Goal: Navigation & Orientation: Find specific page/section

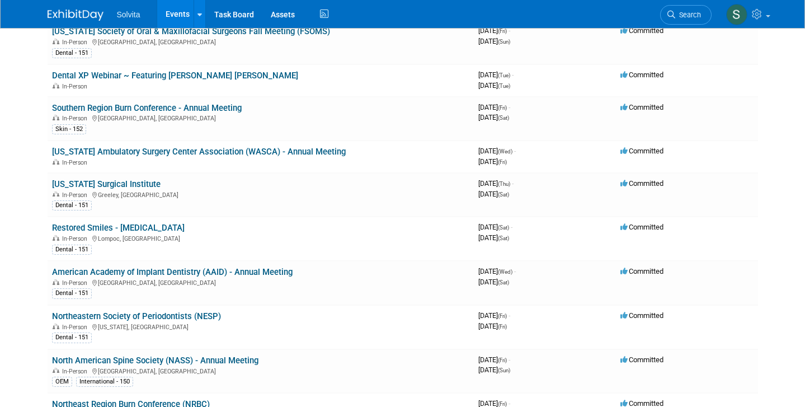
scroll to position [770, 0]
click at [166, 272] on link "American Academy of Implant Dentistry (AAID) - Annual Meeting" at bounding box center [172, 271] width 240 height 10
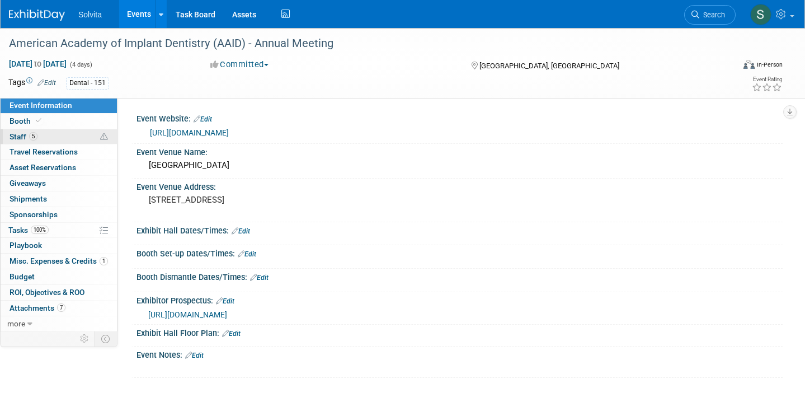
click at [18, 136] on span "Staff 5" at bounding box center [24, 136] width 28 height 9
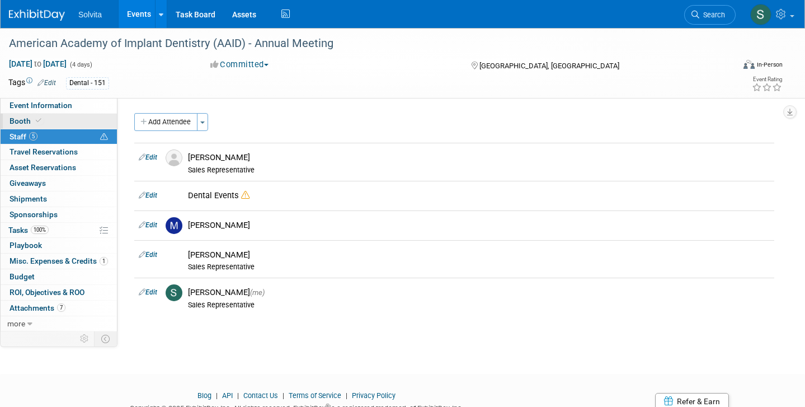
click at [22, 121] on span "Booth" at bounding box center [27, 120] width 34 height 9
